Goal: Find specific page/section: Find specific page/section

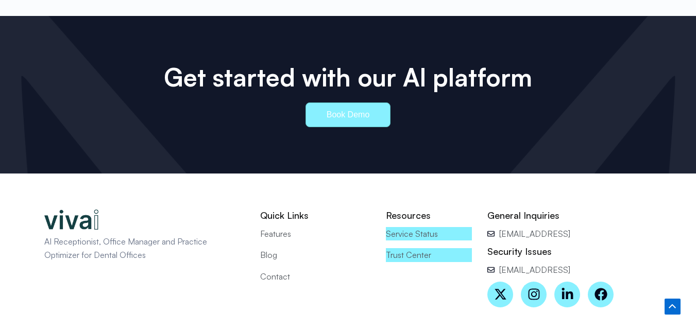
scroll to position [4682, 0]
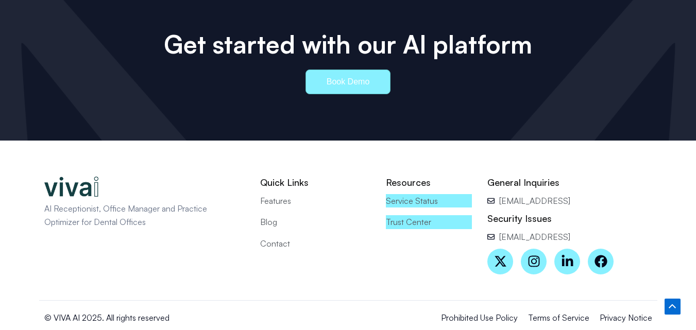
click at [280, 237] on span "Contact" at bounding box center [275, 243] width 30 height 13
click at [279, 237] on span "Contact" at bounding box center [275, 243] width 30 height 13
click at [549, 311] on span "Terms of Service" at bounding box center [558, 317] width 61 height 13
click at [618, 311] on span "Privacy Notice" at bounding box center [625, 317] width 53 height 13
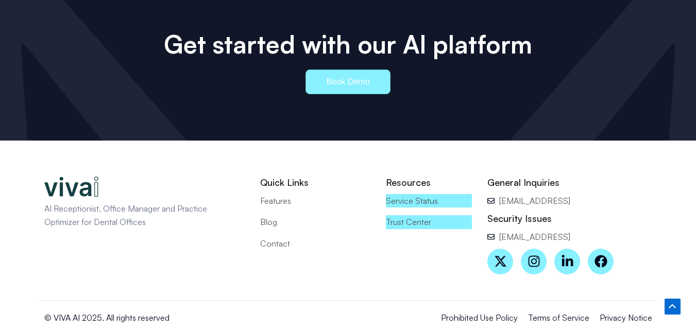
click at [282, 237] on span "Contact" at bounding box center [275, 243] width 30 height 13
